Goal: Information Seeking & Learning: Learn about a topic

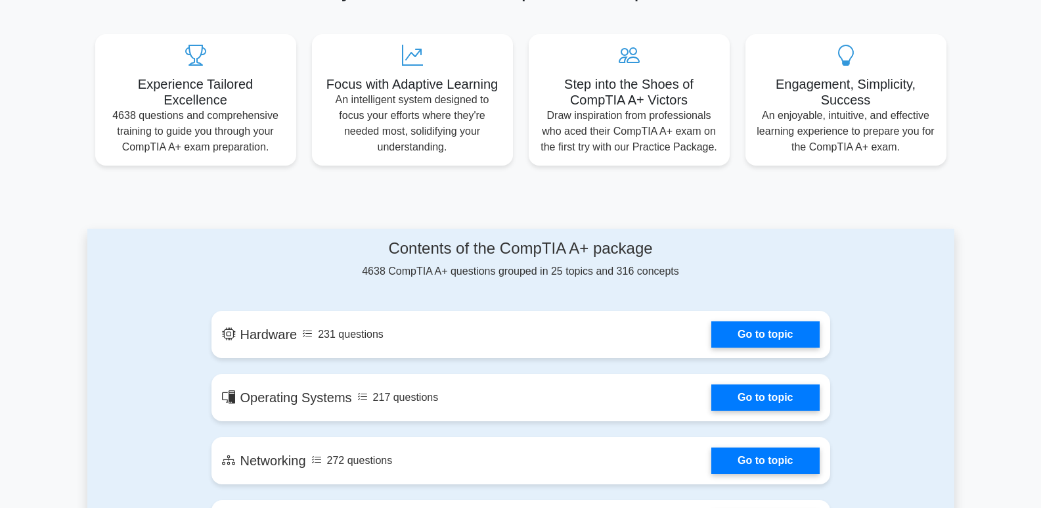
scroll to position [460, 0]
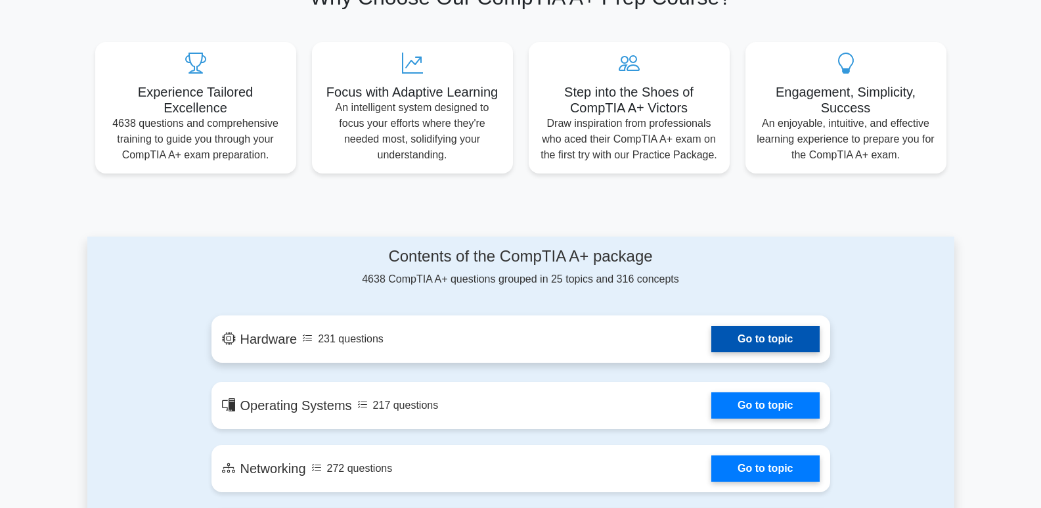
click at [711, 337] on link "Go to topic" at bounding box center [765, 339] width 108 height 26
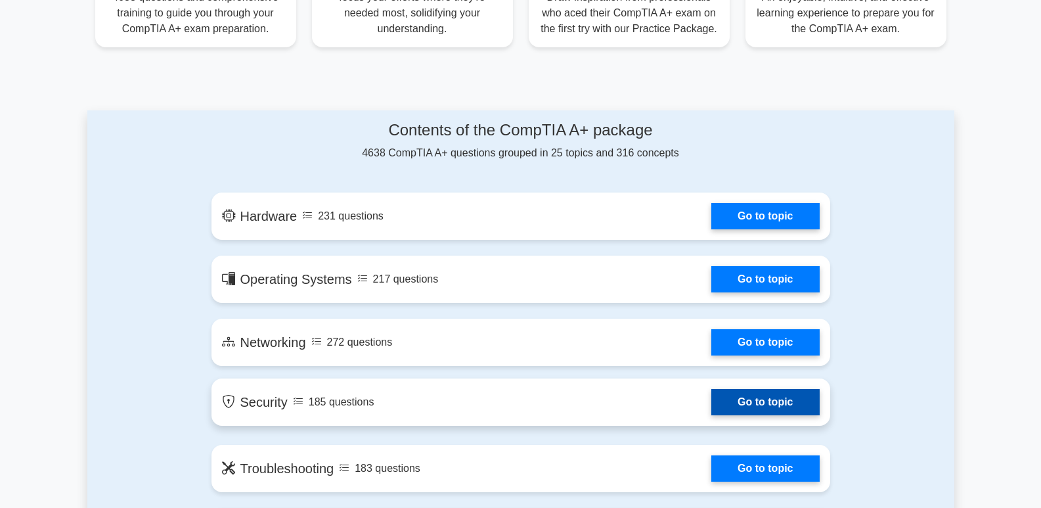
scroll to position [591, 0]
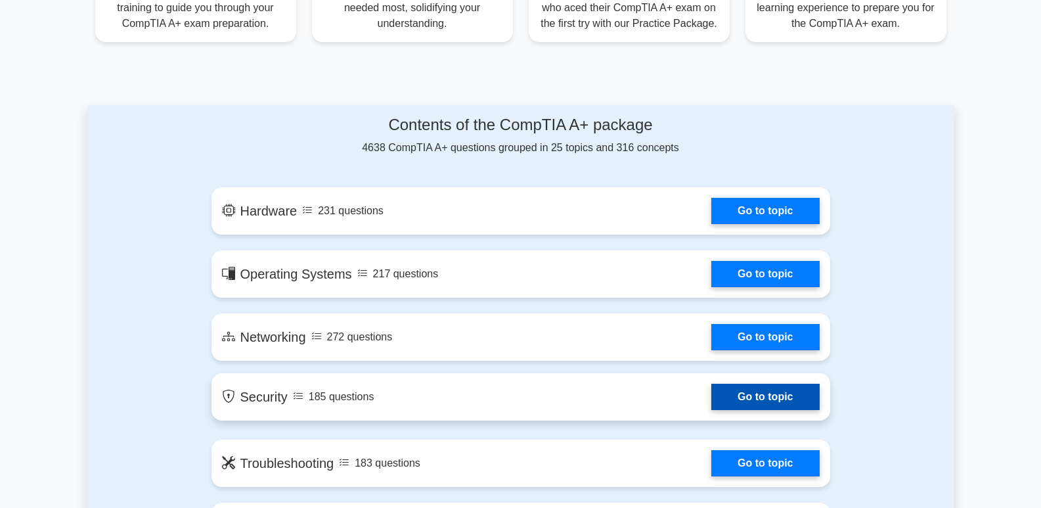
click at [765, 392] on link "Go to topic" at bounding box center [765, 396] width 108 height 26
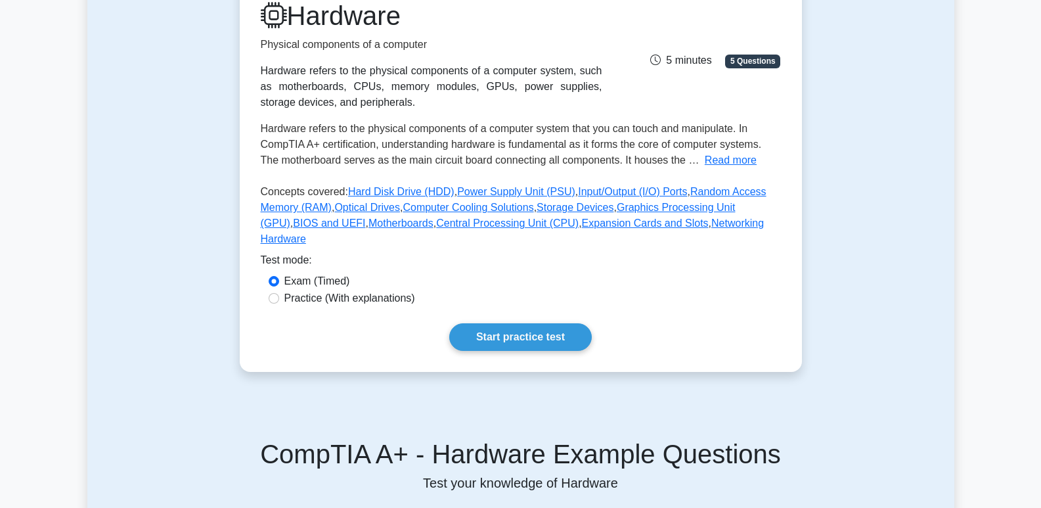
scroll to position [197, 0]
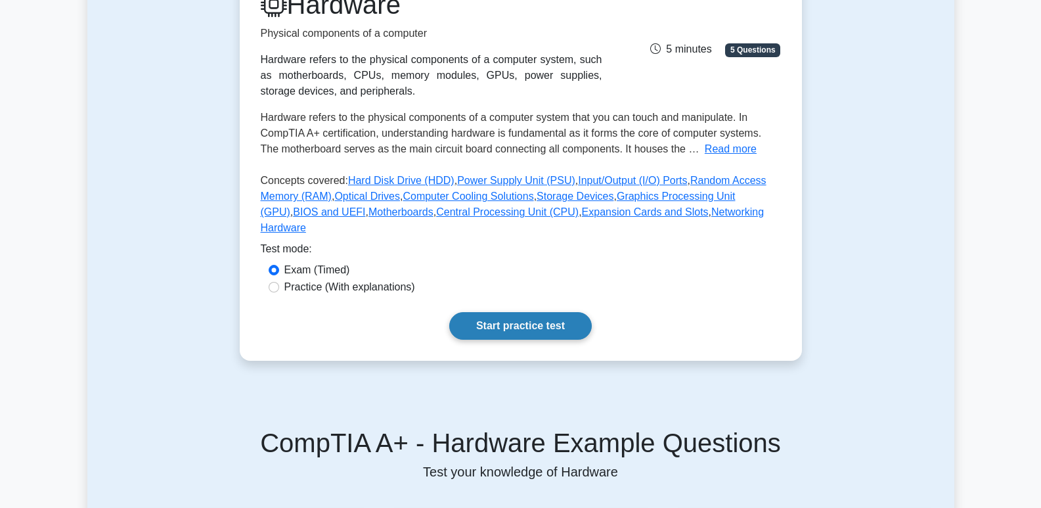
click at [517, 312] on link "Start practice test" at bounding box center [520, 326] width 142 height 28
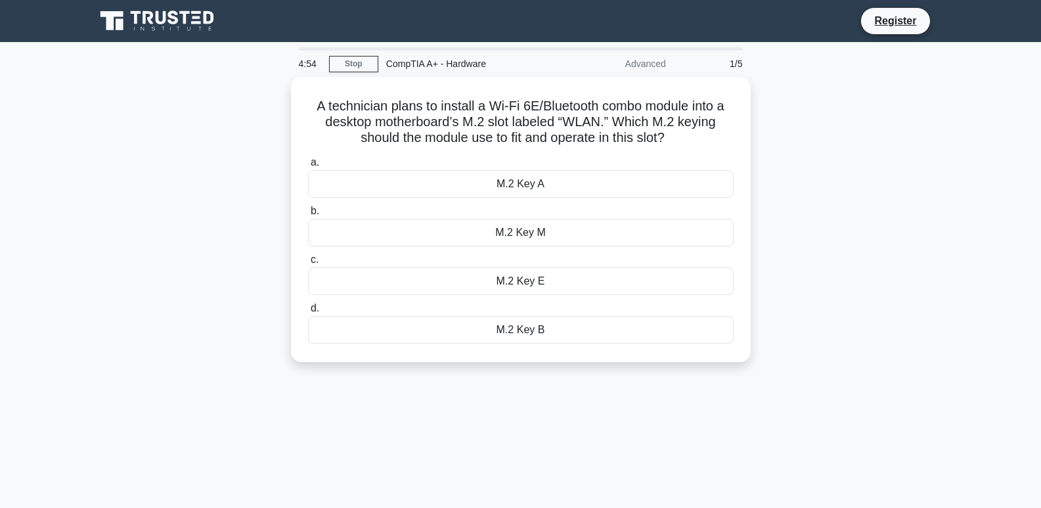
click at [406, 65] on div "CompTIA A+ - Hardware" at bounding box center [468, 64] width 181 height 26
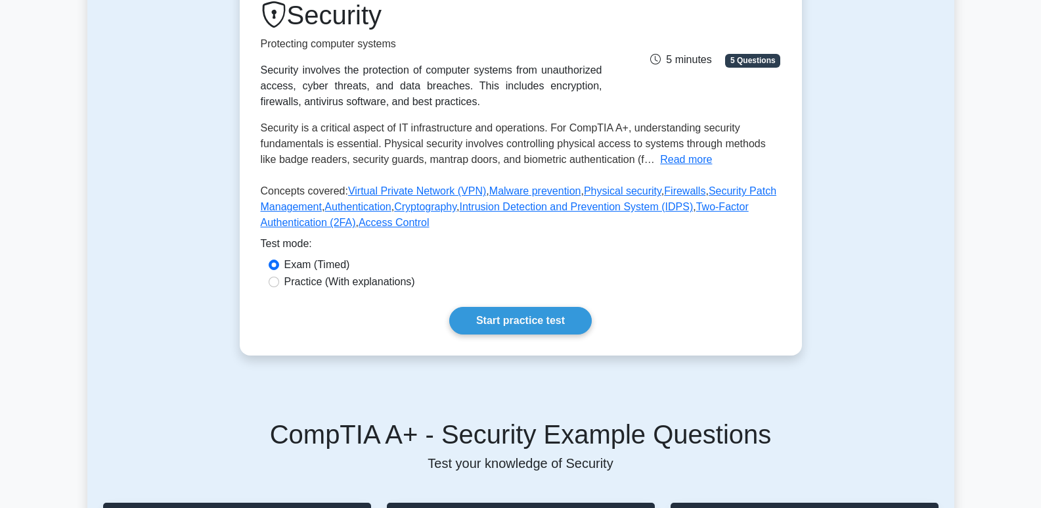
scroll to position [197, 0]
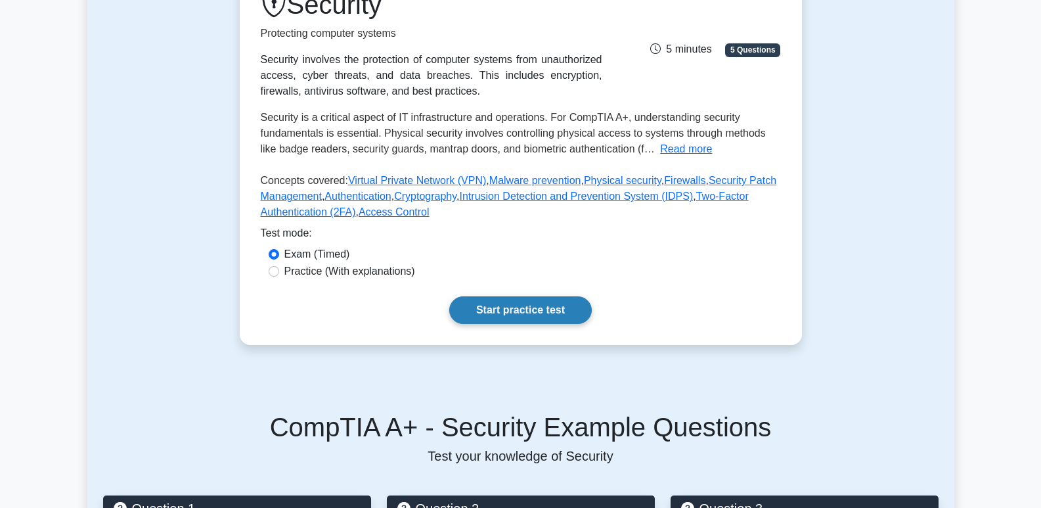
click at [510, 306] on link "Start practice test" at bounding box center [520, 310] width 142 height 28
